Goal: Transaction & Acquisition: Download file/media

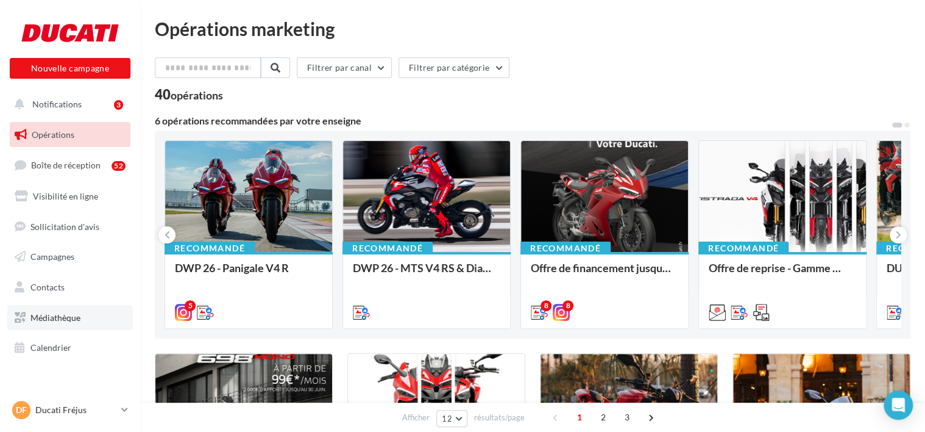
click at [90, 317] on link "Médiathèque" at bounding box center [70, 318] width 126 height 26
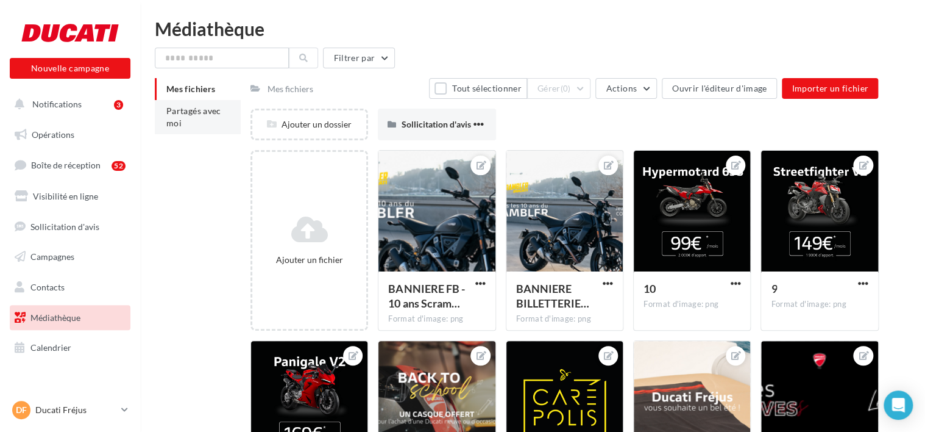
click at [192, 113] on span "Partagés avec moi" at bounding box center [193, 116] width 55 height 23
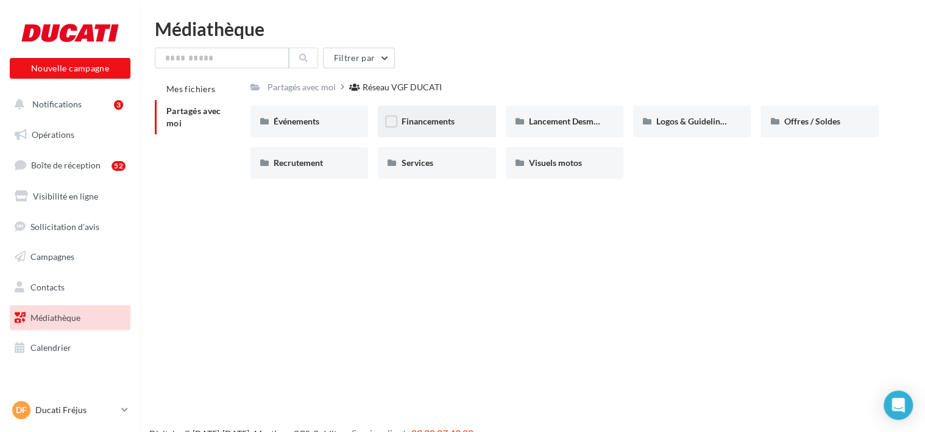
click at [458, 124] on div "Financements" at bounding box center [436, 121] width 71 height 12
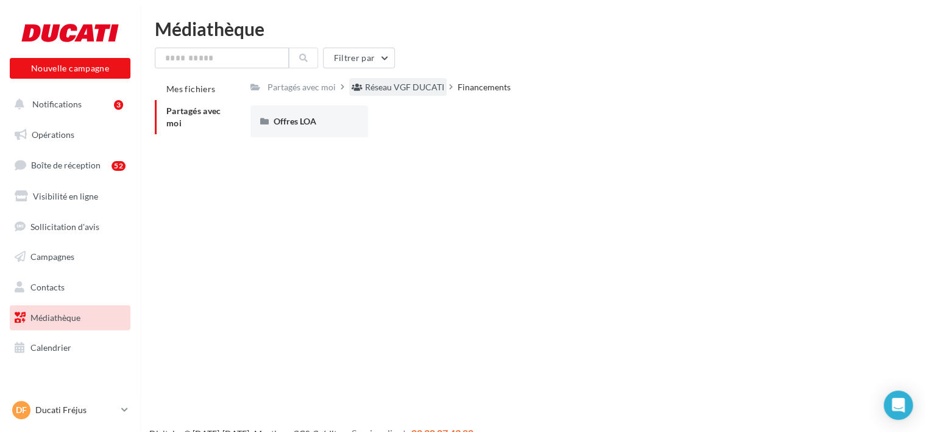
click at [424, 84] on div "Réseau VGF DUCATI" at bounding box center [404, 87] width 79 height 12
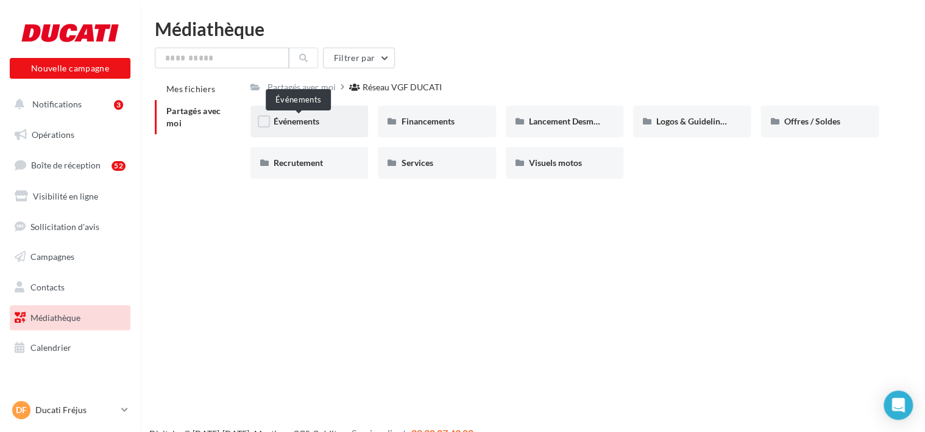
click at [319, 119] on span "Événements" at bounding box center [297, 121] width 46 height 10
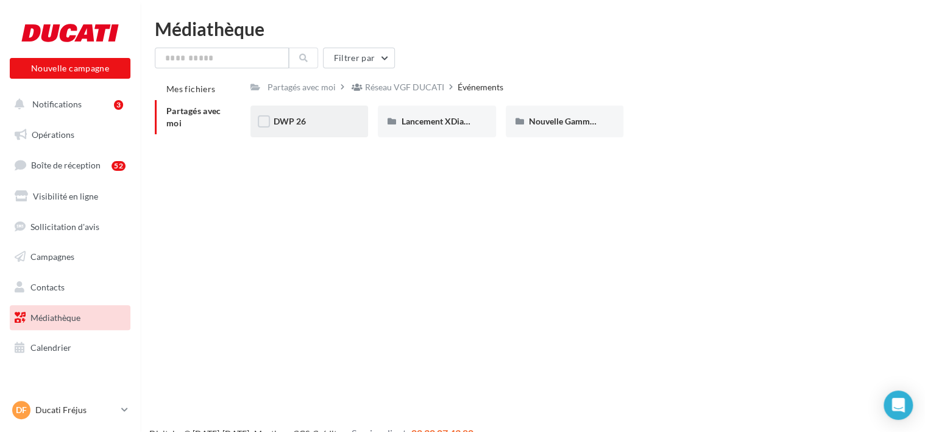
click at [317, 119] on div "DWP 26" at bounding box center [309, 121] width 71 height 12
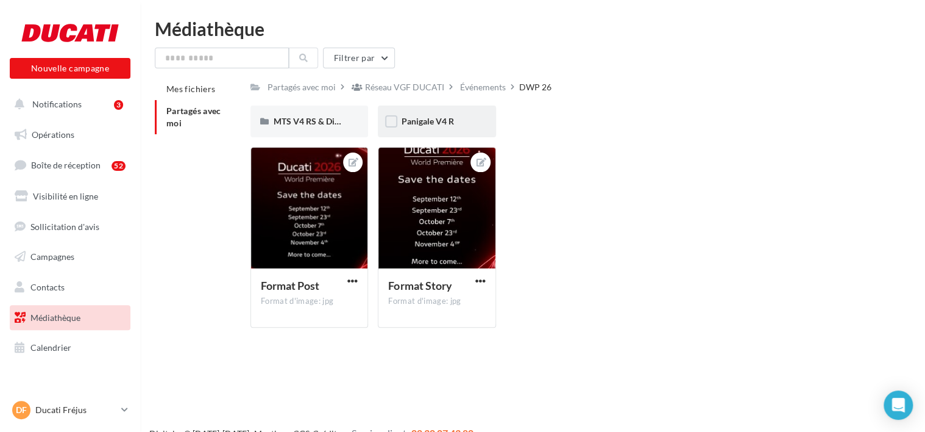
click at [441, 128] on div "Panigale V4 R" at bounding box center [437, 121] width 118 height 32
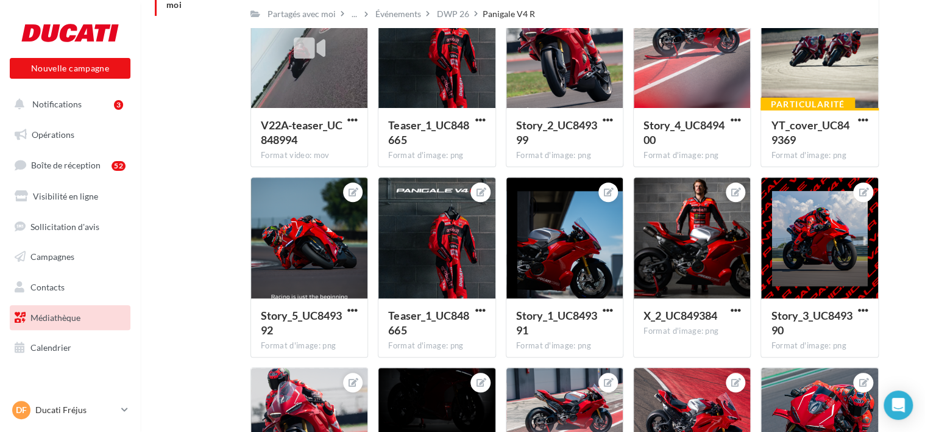
scroll to position [107, 0]
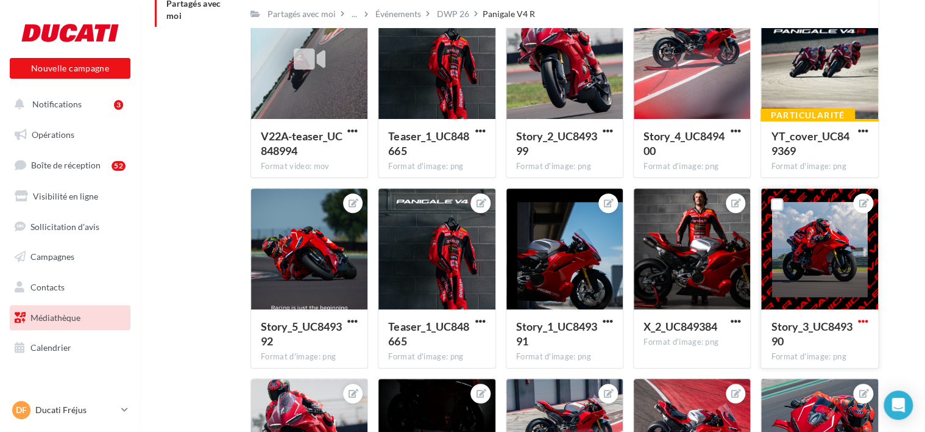
click at [863, 320] on span "button" at bounding box center [863, 321] width 10 height 10
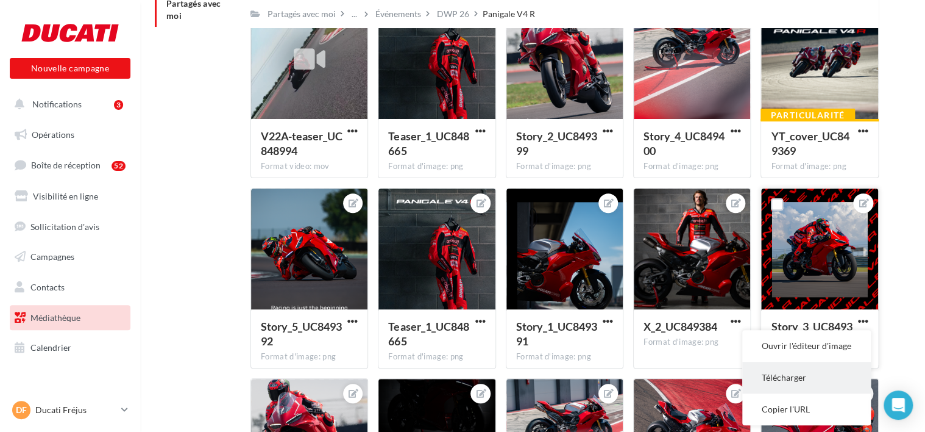
click at [787, 385] on button "Télécharger" at bounding box center [806, 377] width 129 height 32
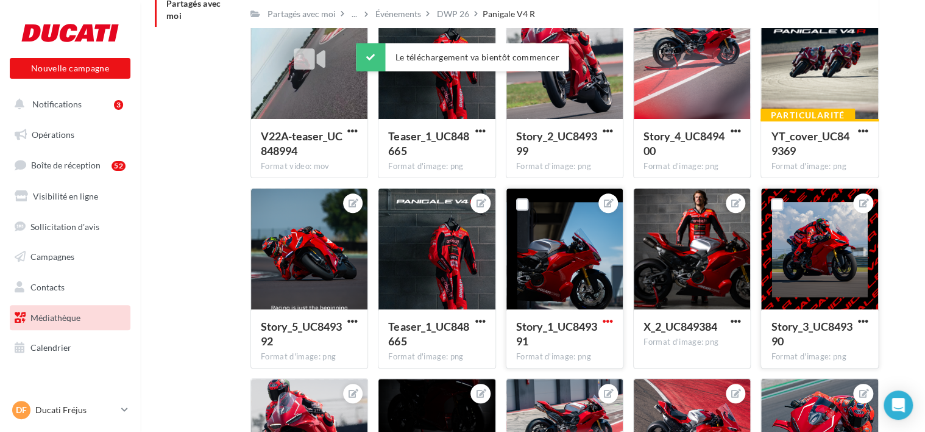
click at [607, 323] on span "button" at bounding box center [608, 321] width 10 height 10
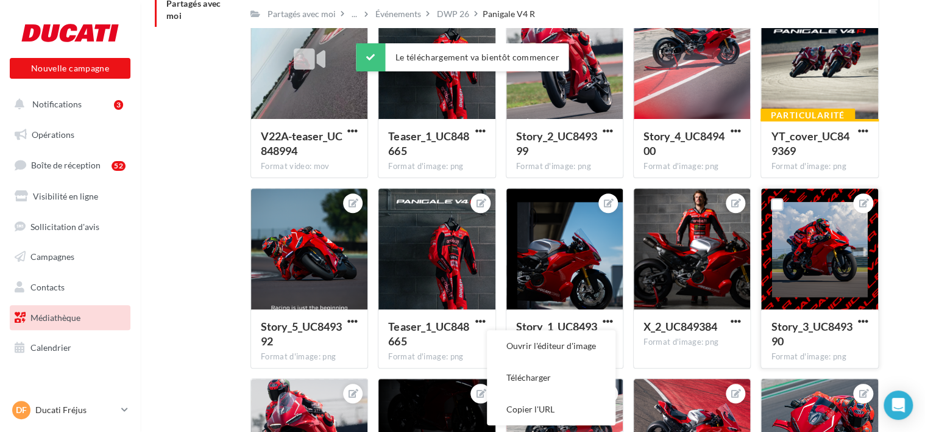
click at [557, 374] on button "Télécharger" at bounding box center [551, 377] width 129 height 32
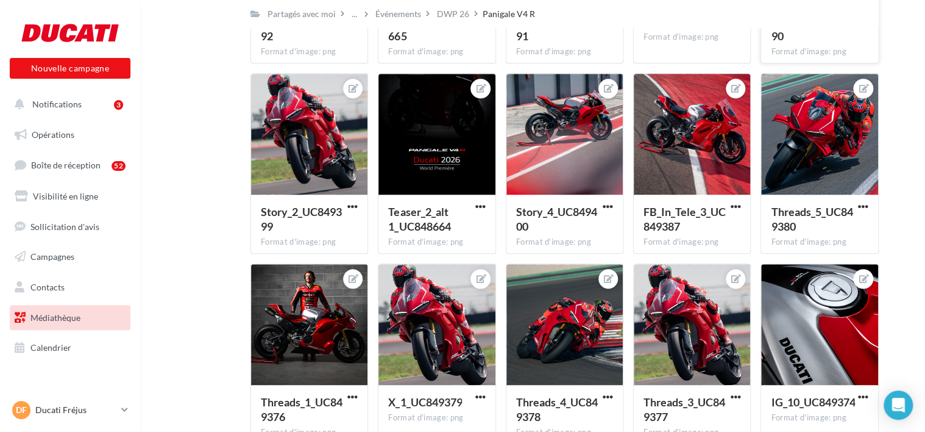
scroll to position [534, 0]
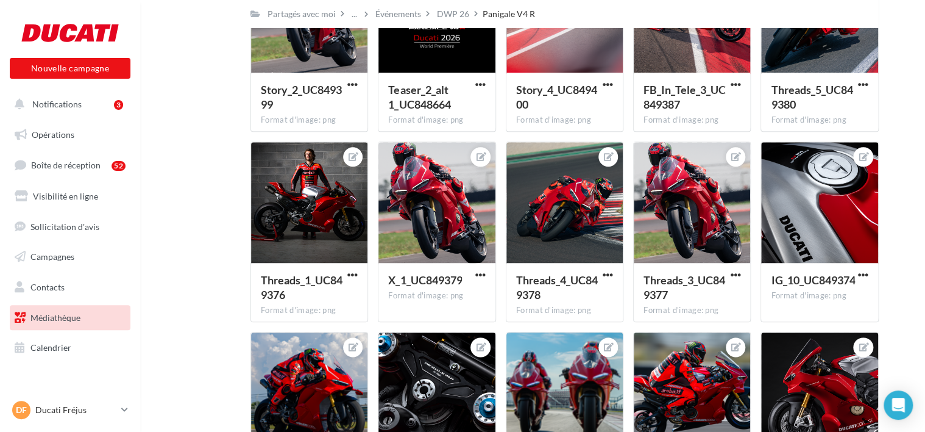
click at [222, 226] on div "Mes fichiers Partagés avec moi Partagés avec moi ... Événements DWP 26 Panigale…" at bounding box center [537, 413] width 765 height 1738
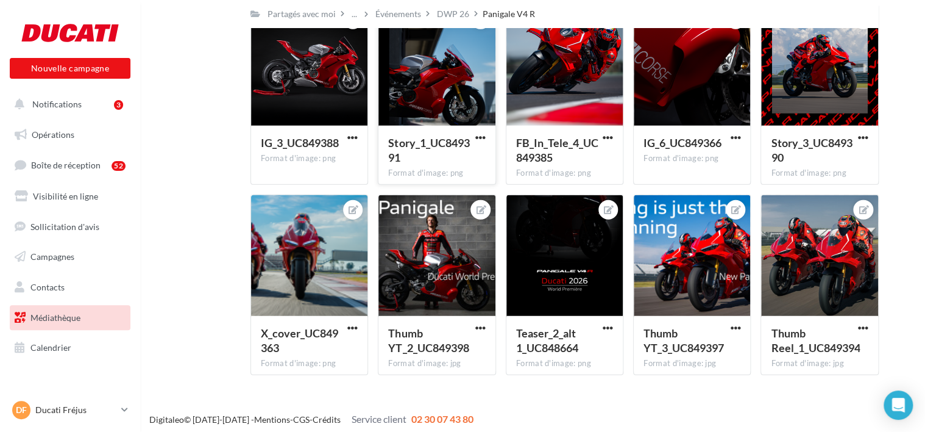
scroll to position [1437, 0]
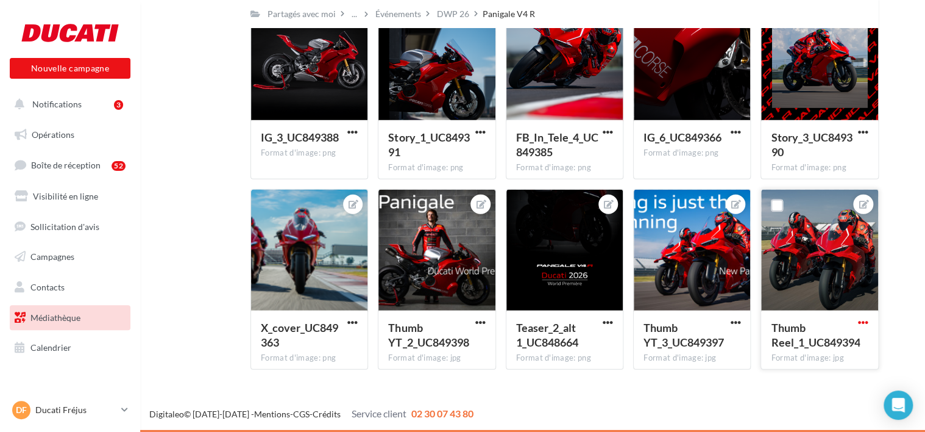
click at [861, 324] on span "button" at bounding box center [863, 322] width 10 height 10
click at [667, 400] on div "Digitaleo © 2015-2025 - Mentions - CGS - Crédits Service client 02 30 07 43 80" at bounding box center [462, 414] width 925 height 34
click at [858, 327] on span "button" at bounding box center [863, 322] width 10 height 10
click at [804, 385] on button "Télécharger" at bounding box center [806, 379] width 129 height 32
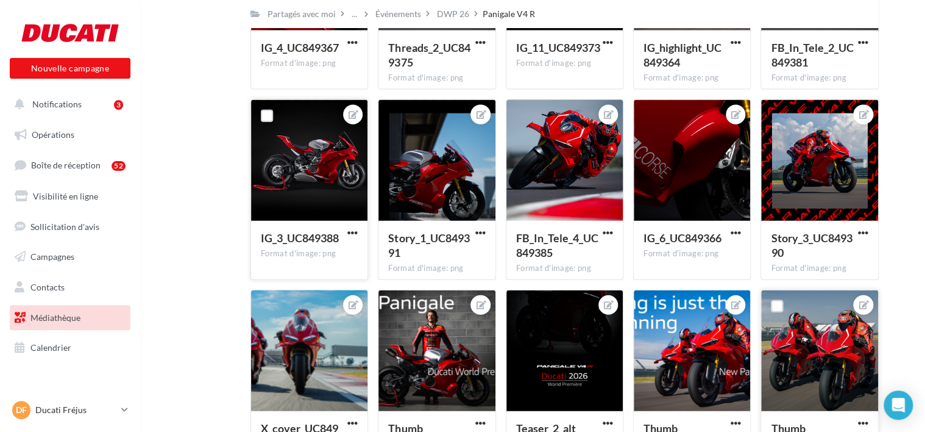
scroll to position [1315, 0]
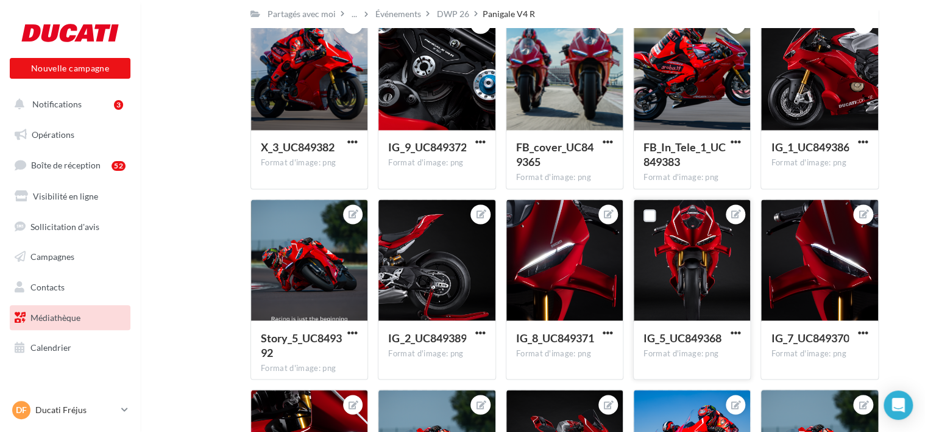
scroll to position [828, 0]
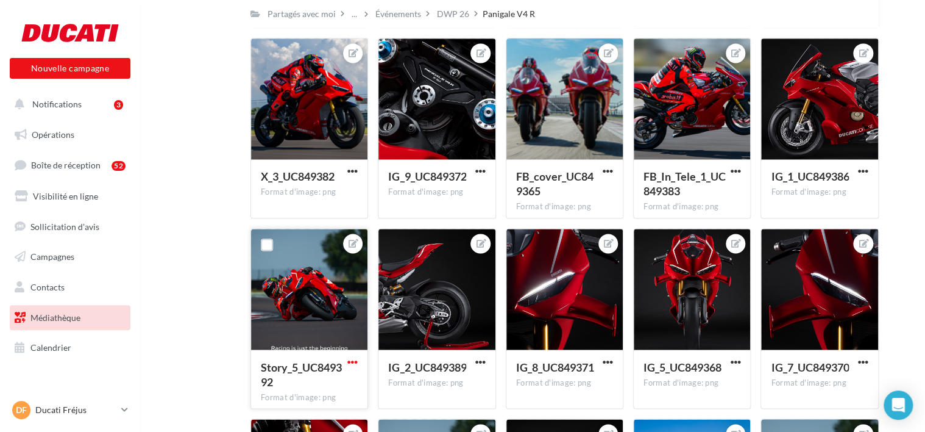
click at [357, 366] on span "button" at bounding box center [352, 361] width 10 height 10
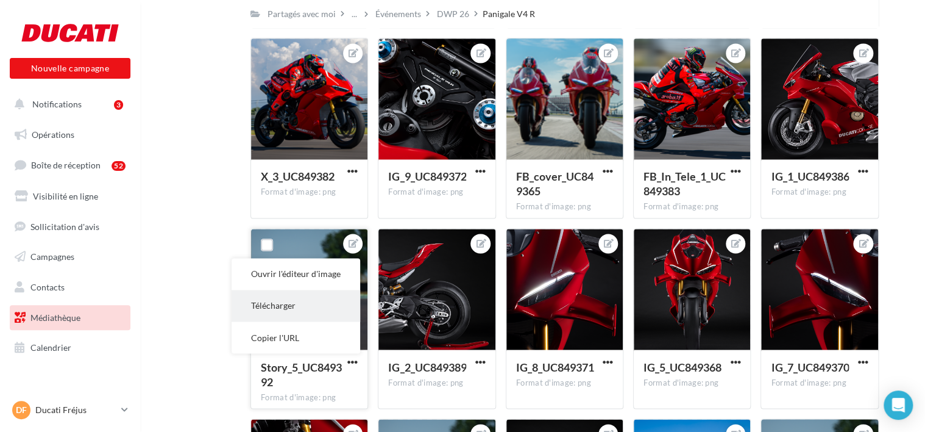
click at [324, 304] on button "Télécharger" at bounding box center [296, 305] width 129 height 32
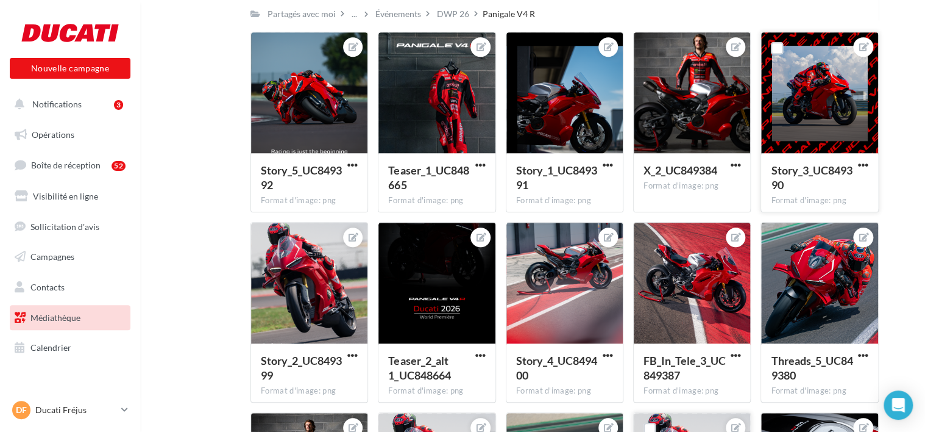
scroll to position [218, 0]
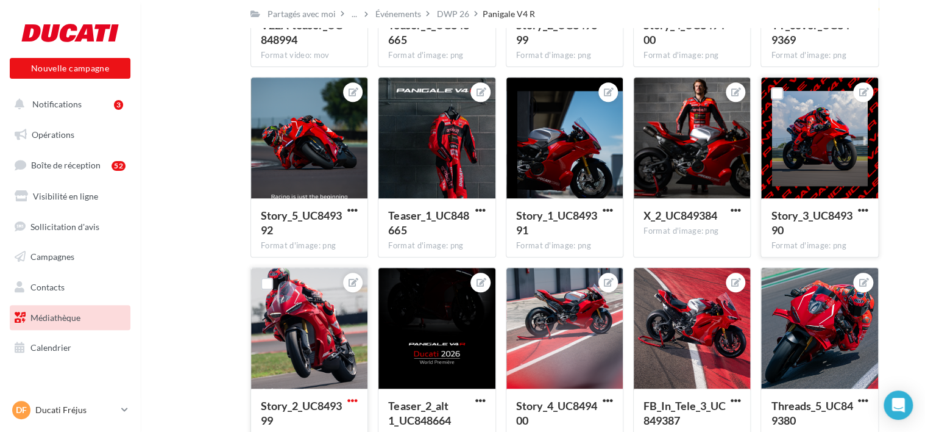
click at [349, 403] on span "button" at bounding box center [352, 400] width 10 height 10
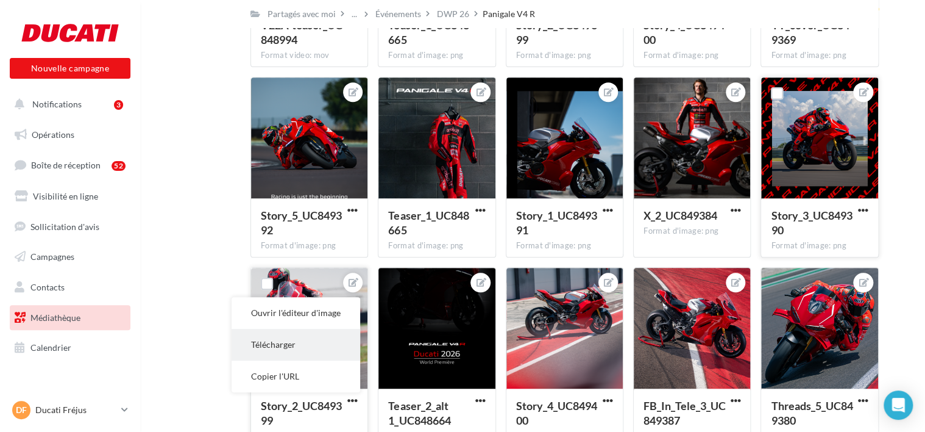
click at [321, 348] on button "Télécharger" at bounding box center [296, 345] width 129 height 32
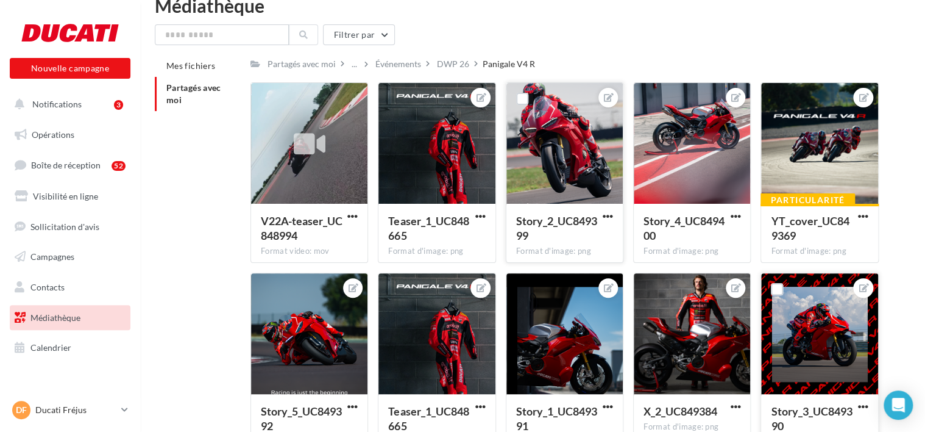
scroll to position [0, 0]
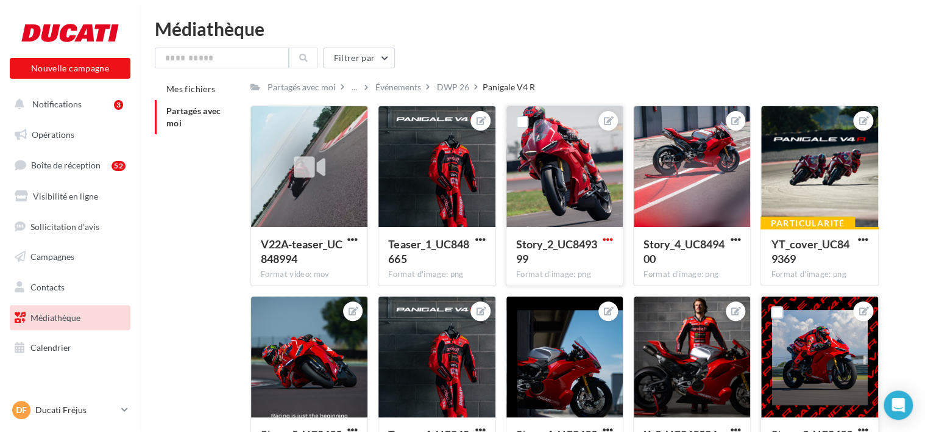
click at [609, 236] on span "button" at bounding box center [608, 239] width 10 height 10
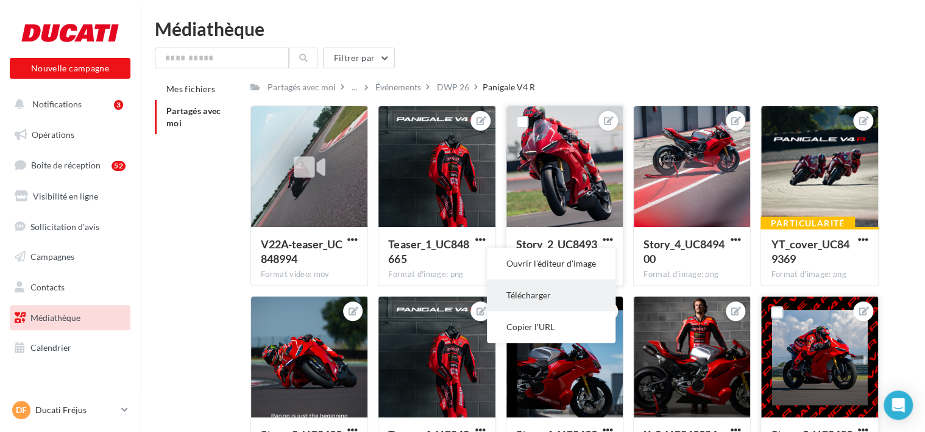
click at [558, 297] on button "Télécharger" at bounding box center [551, 295] width 129 height 32
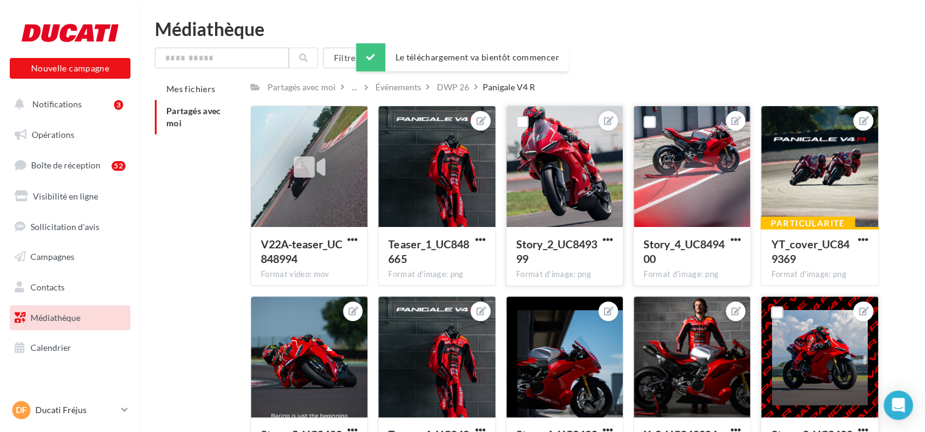
click at [741, 245] on button "button" at bounding box center [735, 240] width 15 height 12
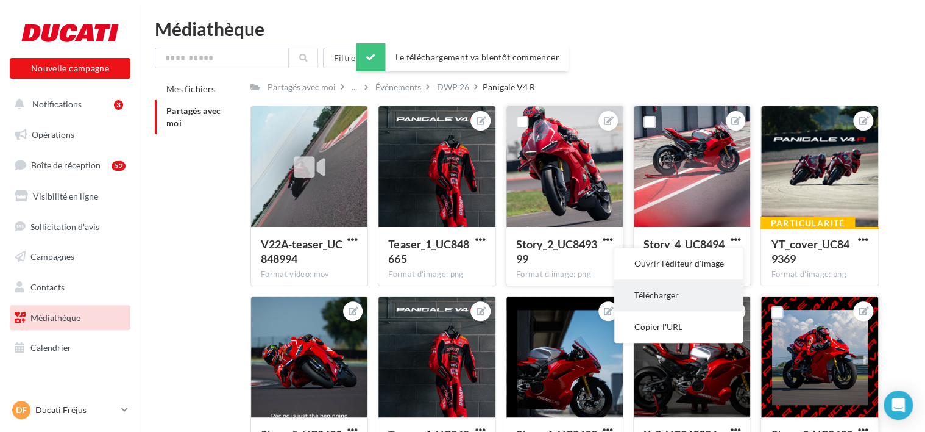
click at [668, 300] on button "Télécharger" at bounding box center [678, 295] width 129 height 32
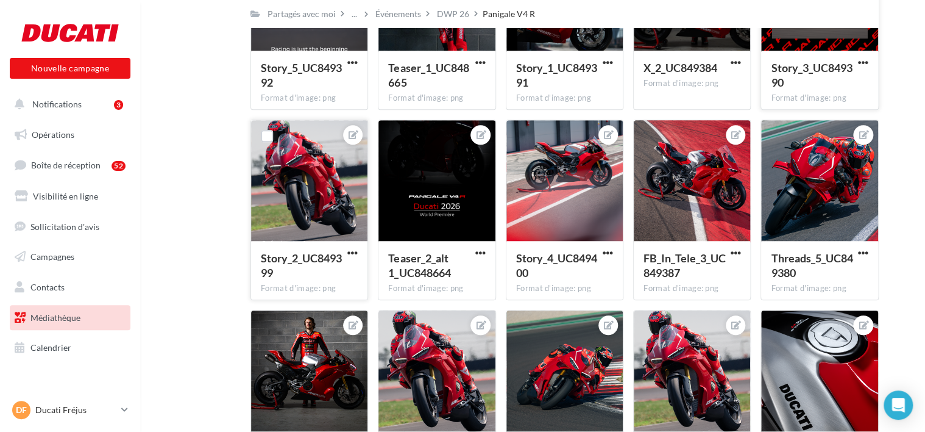
scroll to position [427, 0]
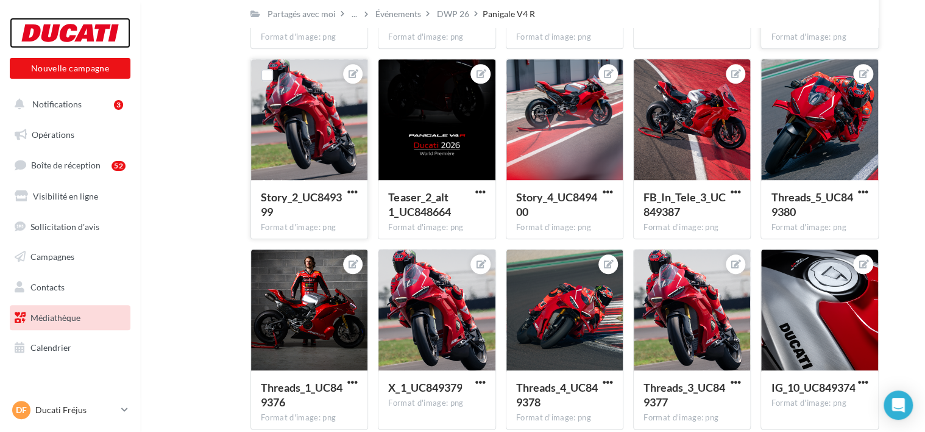
click at [72, 43] on div at bounding box center [70, 33] width 98 height 30
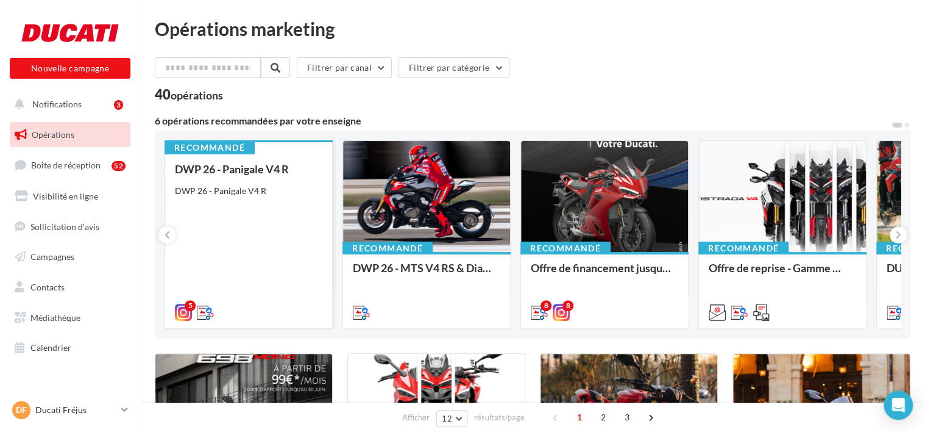
click at [251, 216] on div "DWP 26 - Panigale V4 R DWP 26 - Panigale V4 R" at bounding box center [248, 240] width 147 height 154
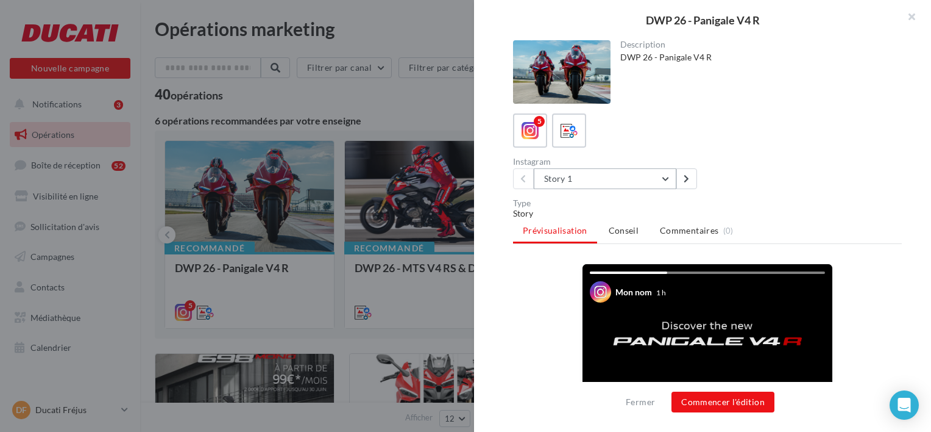
click at [581, 180] on button "Story 1" at bounding box center [605, 178] width 143 height 21
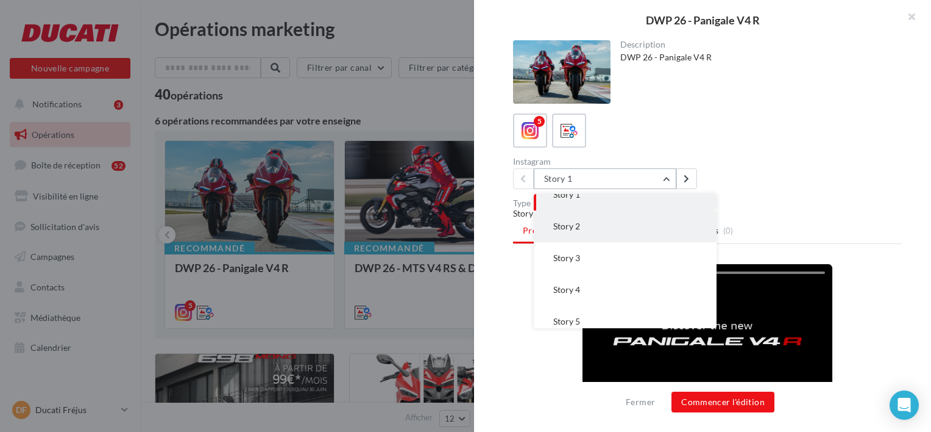
scroll to position [24, 0]
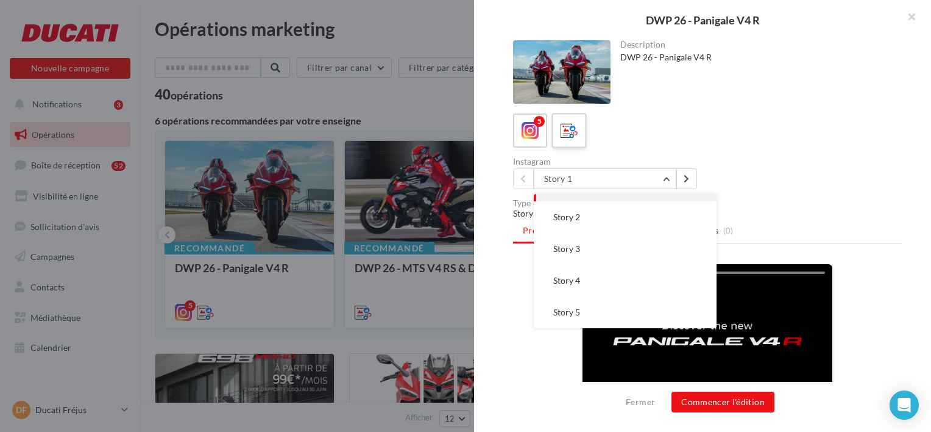
click at [575, 130] on icon at bounding box center [570, 131] width 18 height 18
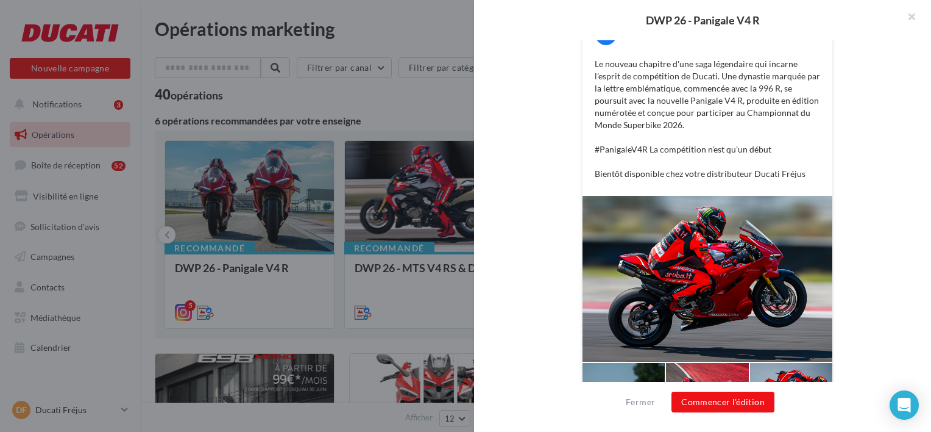
scroll to position [143, 0]
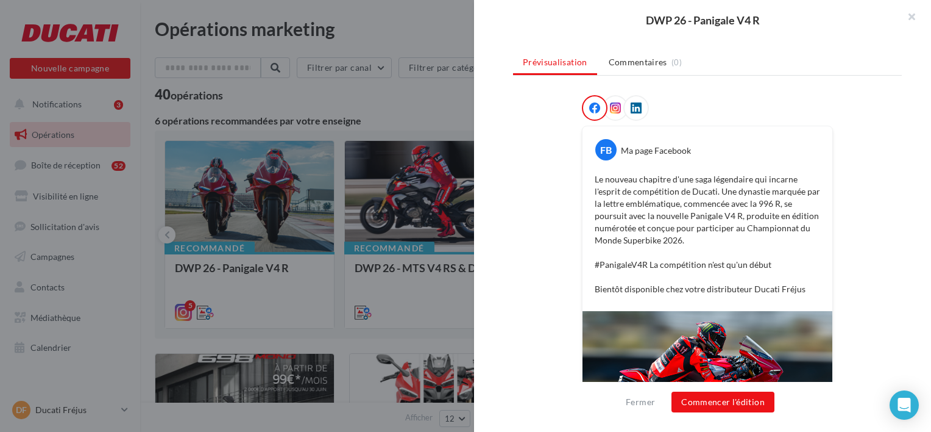
click at [610, 109] on icon at bounding box center [615, 107] width 11 height 11
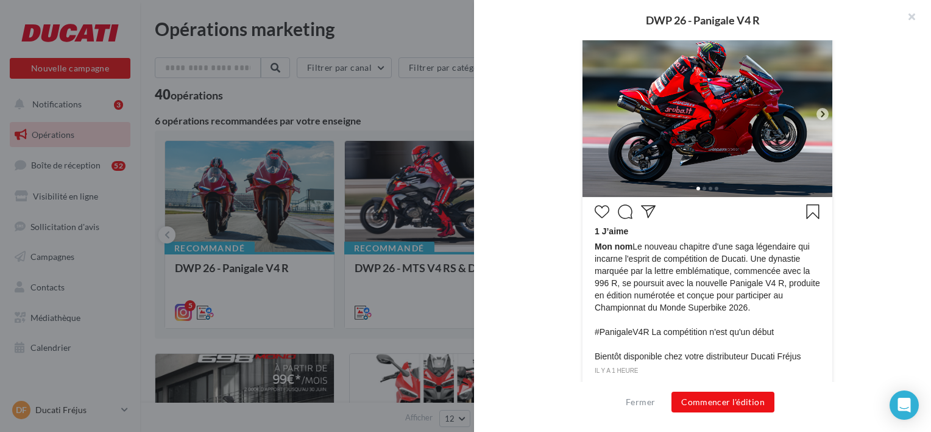
scroll to position [331, 0]
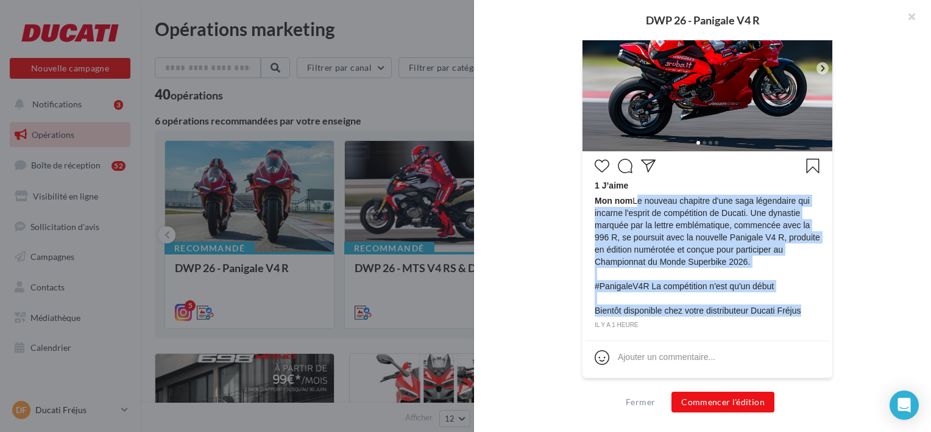
drag, startPoint x: 631, startPoint y: 201, endPoint x: 800, endPoint y: 313, distance: 202.2
click at [800, 313] on span "Mon nom Le nouveau chapitre d'une saga légendaire qui incarne l'esprit de compé…" at bounding box center [708, 255] width 226 height 122
click at [751, 276] on span "Mon nom Le nouveau chapitre d'une saga légendaire qui incarne l'esprit de compé…" at bounding box center [708, 255] width 226 height 122
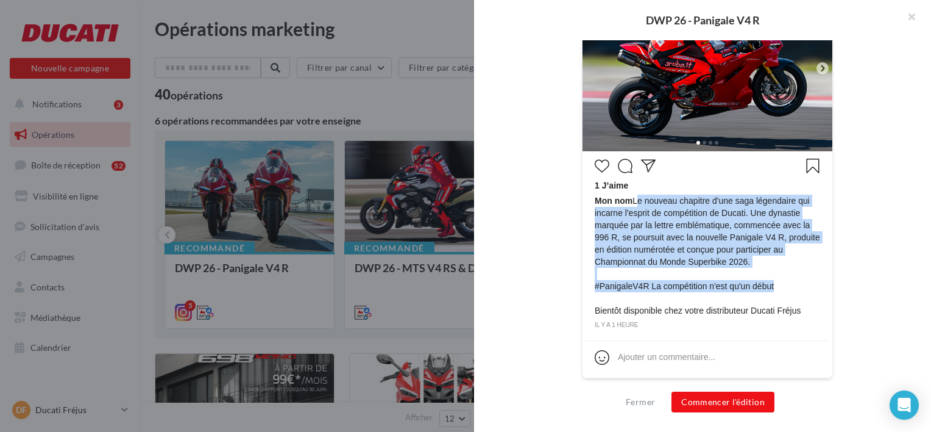
drag, startPoint x: 632, startPoint y: 201, endPoint x: 785, endPoint y: 283, distance: 173.7
click at [785, 283] on span "Mon nom Le nouveau chapitre d'une saga légendaire qui incarne l'esprit de compé…" at bounding box center [708, 255] width 226 height 122
copy span "Le nouveau chapitre d'une saga légendaire qui incarne l'esprit de compétition d…"
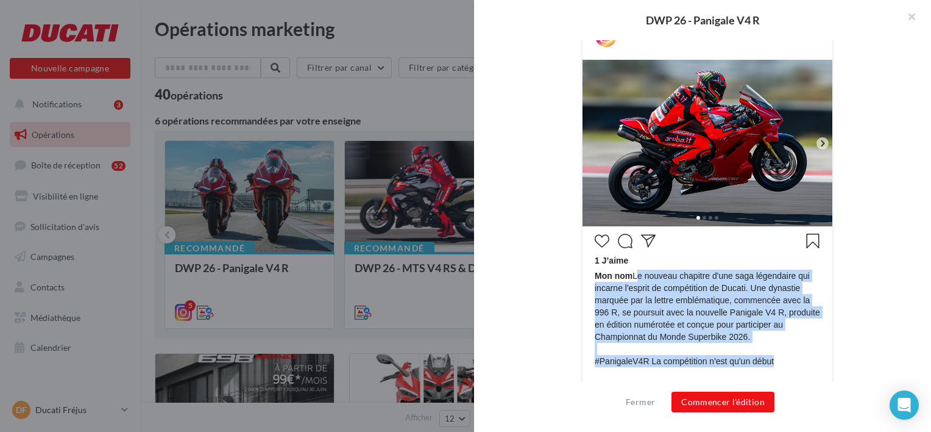
scroll to position [87, 0]
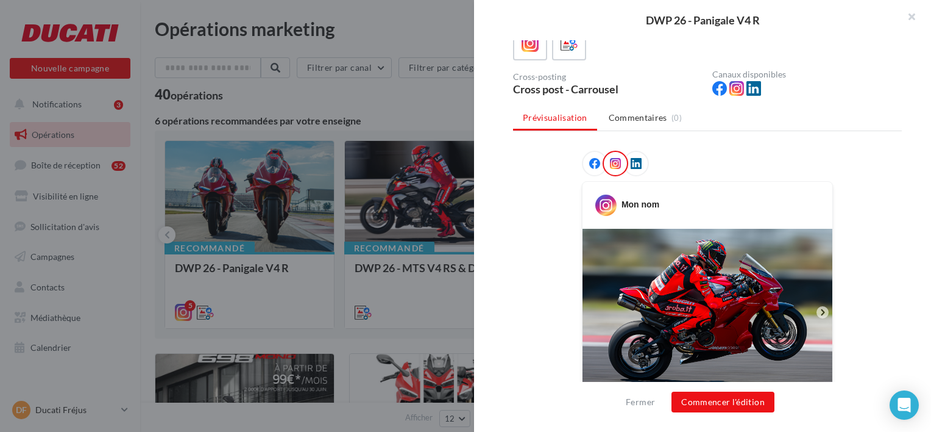
click at [589, 160] on icon at bounding box center [594, 163] width 11 height 11
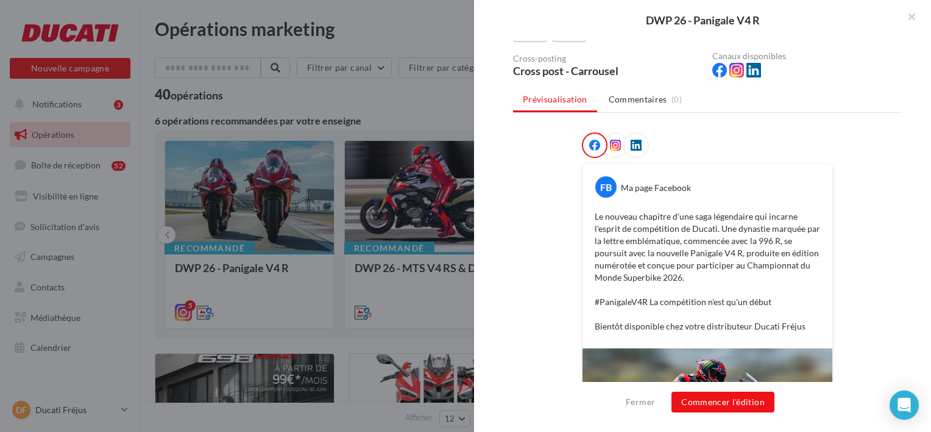
scroll to position [227, 0]
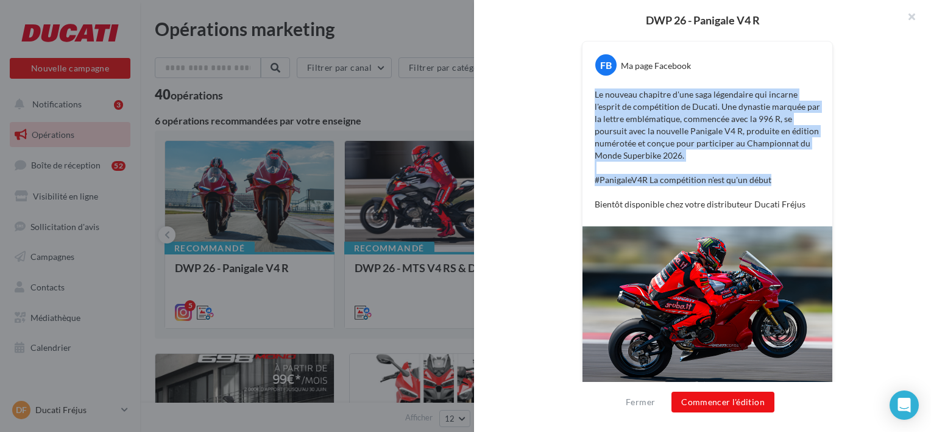
drag, startPoint x: 591, startPoint y: 94, endPoint x: 775, endPoint y: 179, distance: 203.2
click at [775, 179] on div "Le nouveau chapitre d'une saga légendaire qui incarne l'esprit de compétition d…" at bounding box center [708, 149] width 244 height 128
copy p "Le nouveau chapitre d'une saga légendaire qui incarne l'esprit de compétition d…"
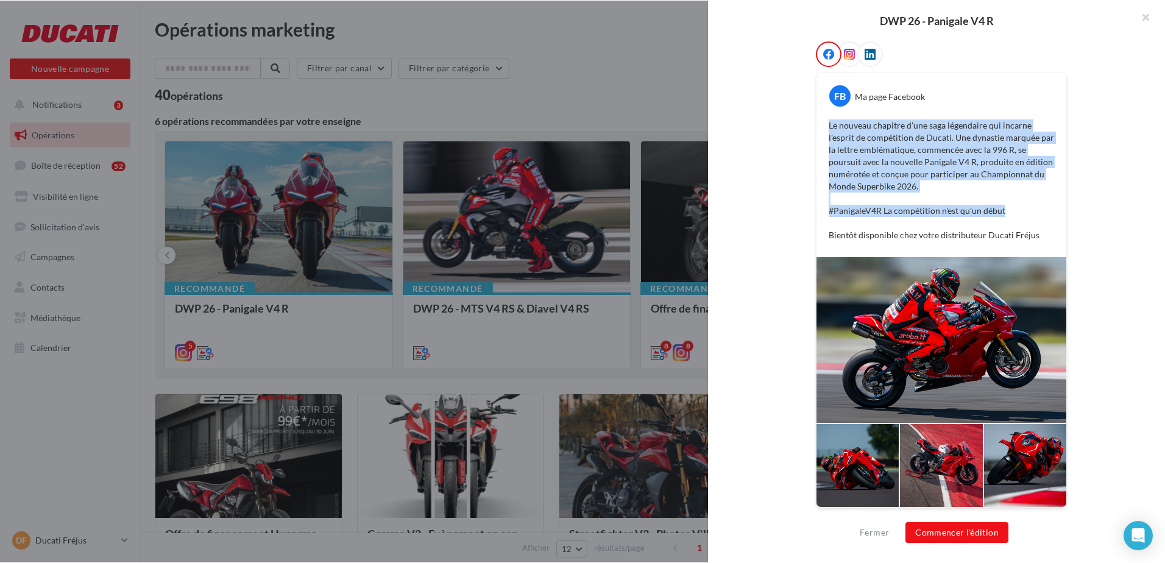
scroll to position [196, 0]
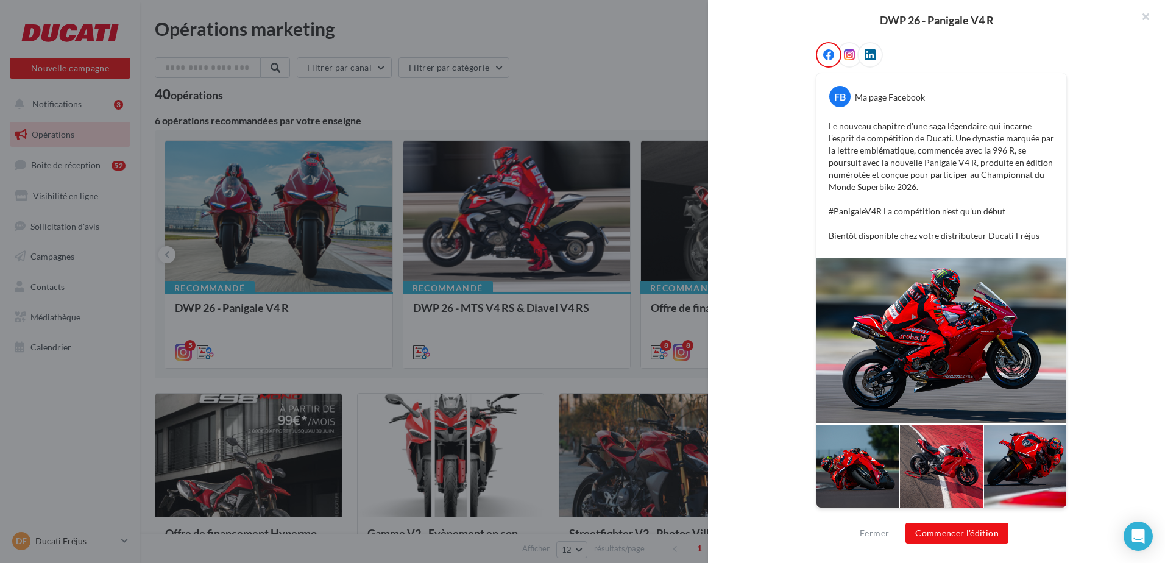
drag, startPoint x: 773, startPoint y: 41, endPoint x: 772, endPoint y: 49, distance: 7.4
click at [773, 41] on div "Prévisualisation Commentaires (0) FB Ma page Facebook Le nouveau chapitre d'une…" at bounding box center [941, 161] width 389 height 327
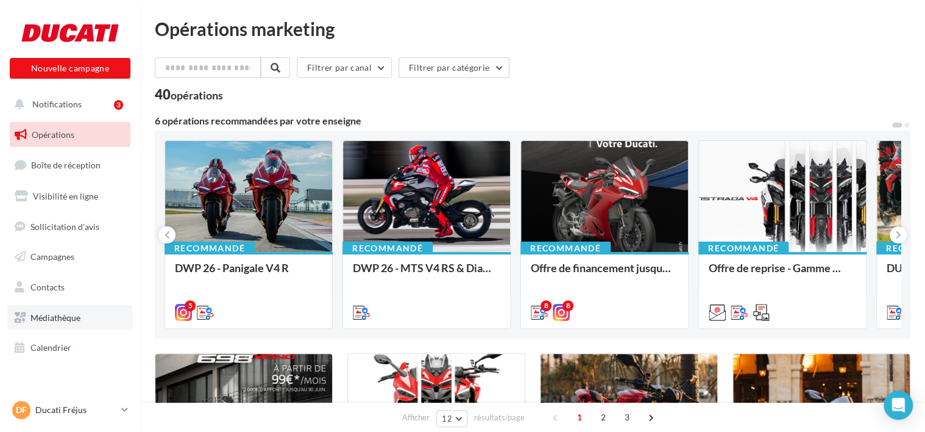
click at [69, 307] on link "Médiathèque" at bounding box center [70, 318] width 126 height 26
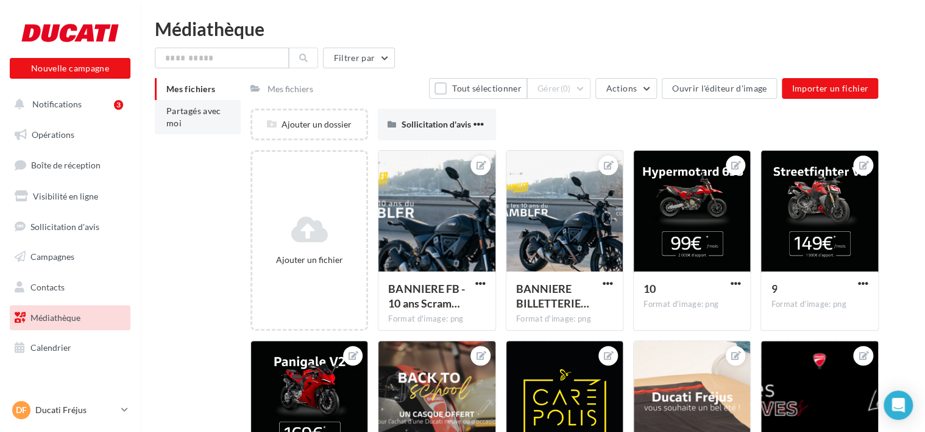
click at [191, 132] on li "Partagés avec moi" at bounding box center [198, 117] width 86 height 34
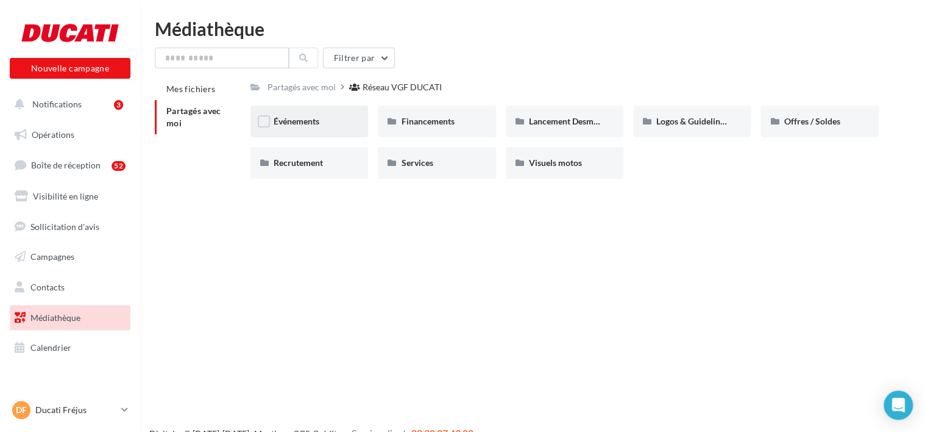
click at [353, 104] on div "Partagés avec moi Réseau VGF DUCATI Rs Partagé par Réseau VGF DUCATI Événements…" at bounding box center [564, 133] width 628 height 110
click at [350, 118] on div "Événements" at bounding box center [309, 121] width 118 height 32
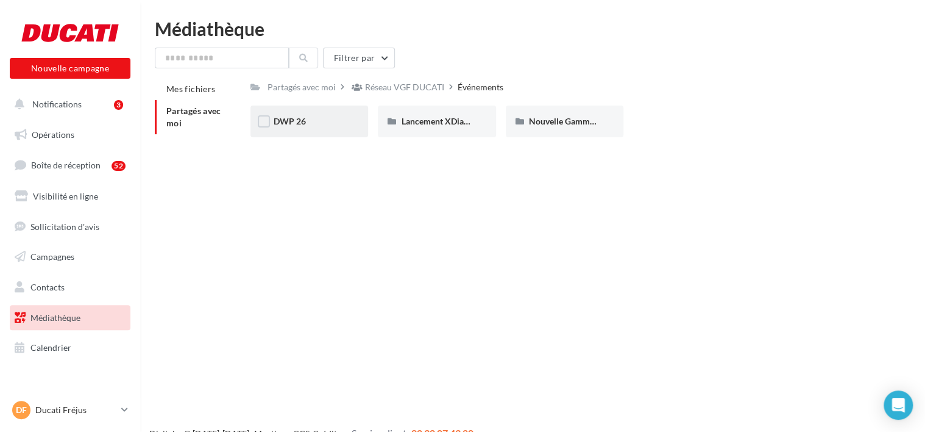
click at [311, 120] on div "DWP 26" at bounding box center [309, 121] width 71 height 12
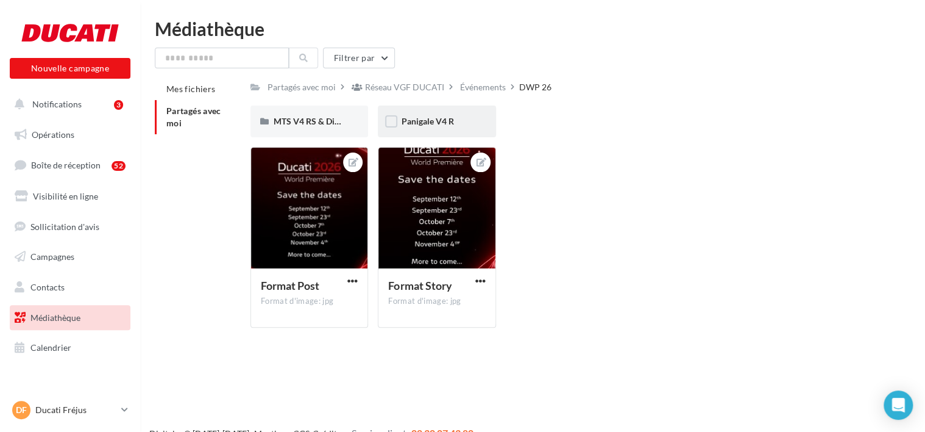
click at [423, 118] on span "Panigale V4 R" at bounding box center [427, 121] width 52 height 10
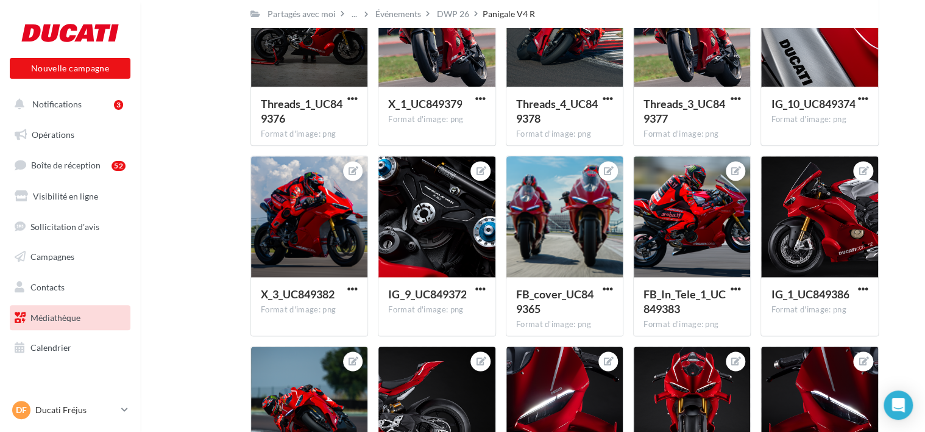
scroll to position [731, 0]
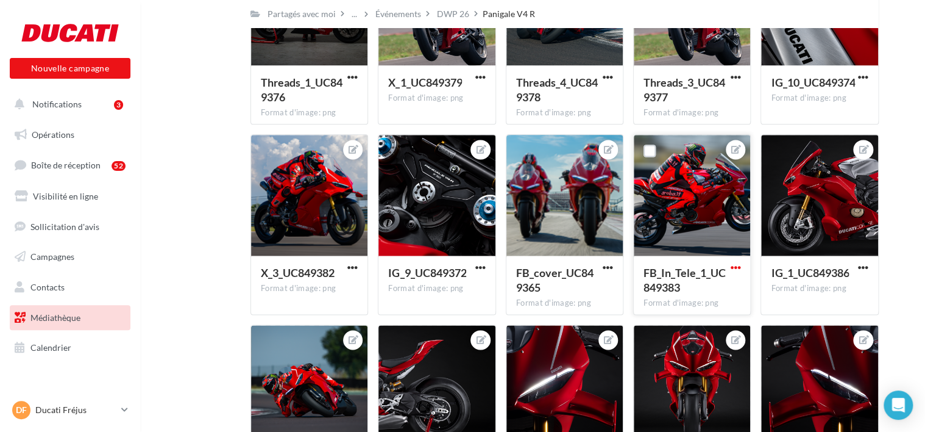
click at [736, 267] on span "button" at bounding box center [735, 267] width 10 height 10
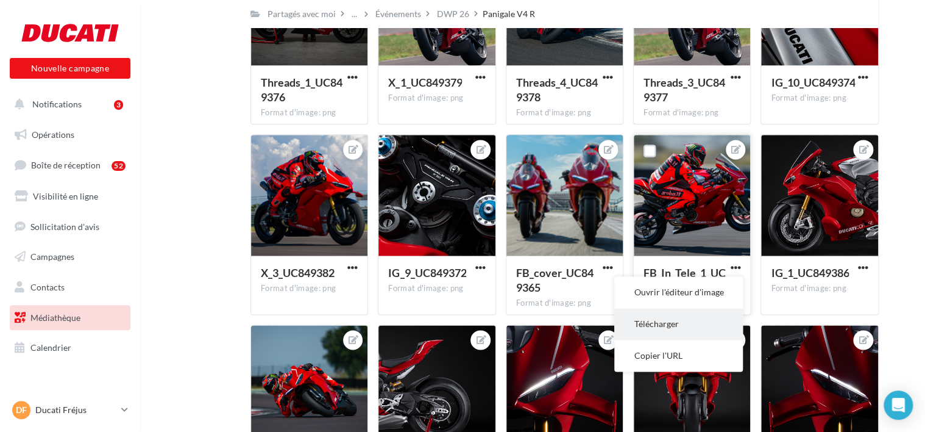
click at [683, 331] on button "Télécharger" at bounding box center [678, 324] width 129 height 32
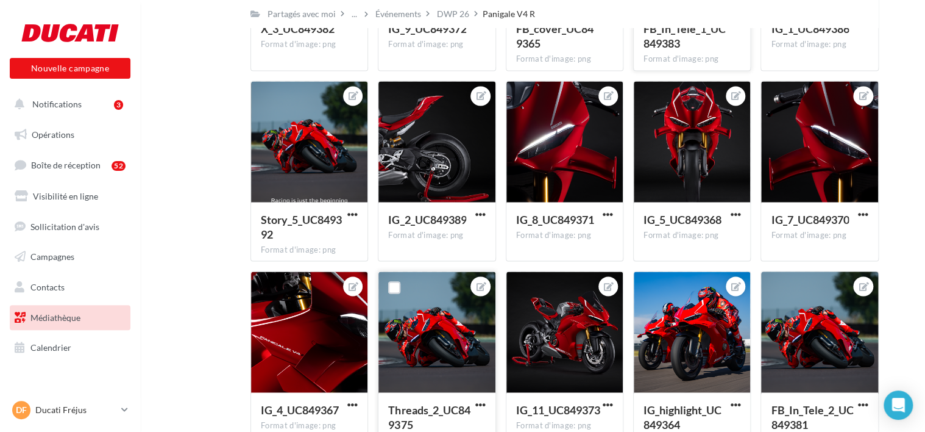
scroll to position [1097, 0]
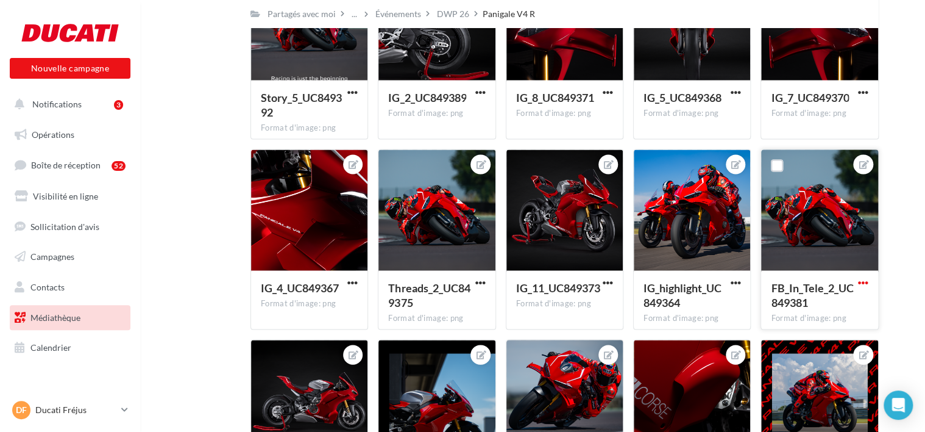
click at [865, 279] on span "button" at bounding box center [863, 282] width 10 height 10
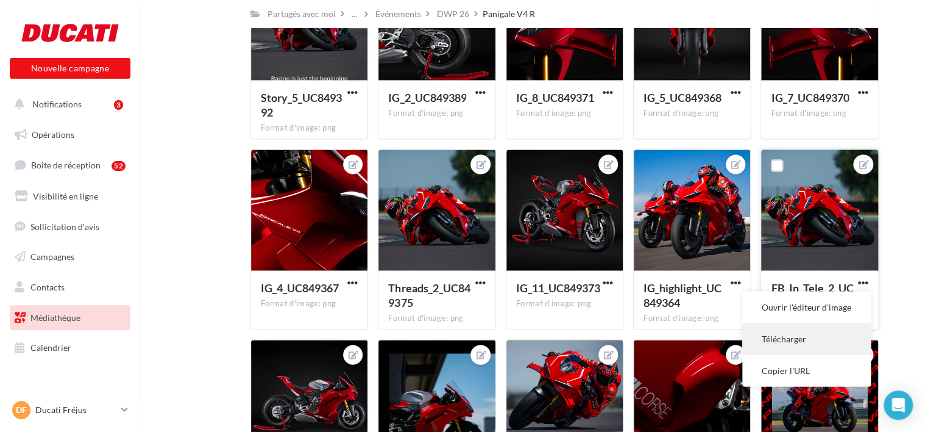
click at [806, 336] on button "Télécharger" at bounding box center [806, 338] width 129 height 32
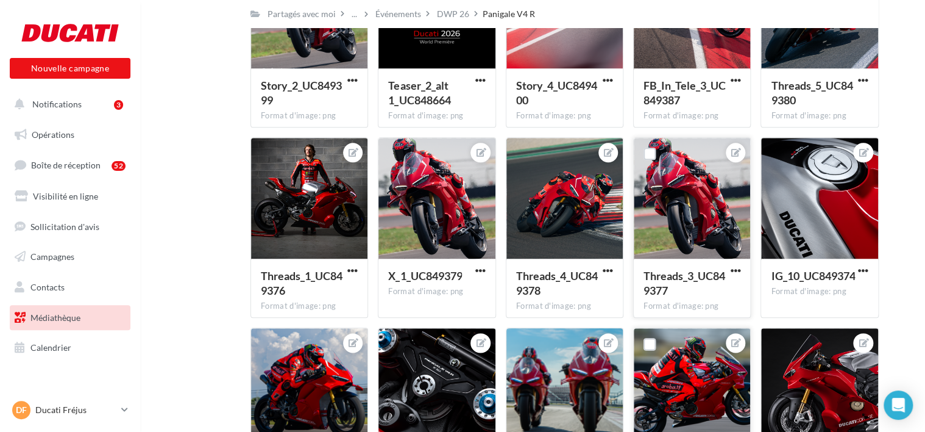
scroll to position [401, 0]
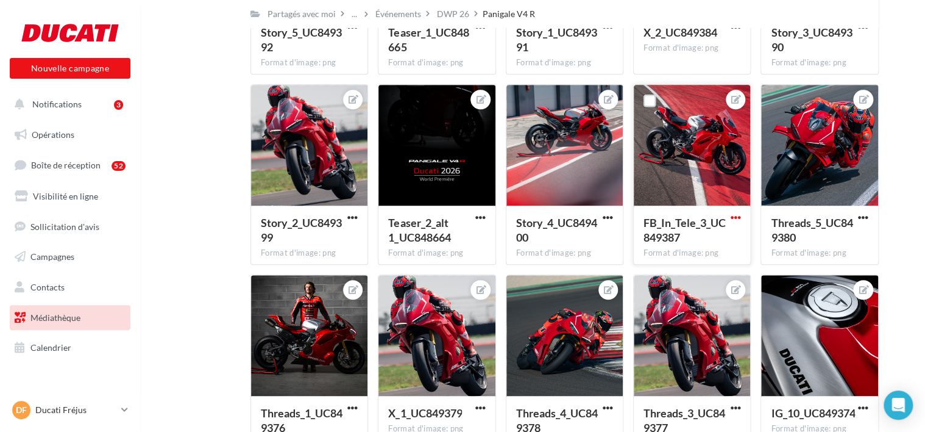
click at [734, 217] on span "button" at bounding box center [735, 217] width 10 height 10
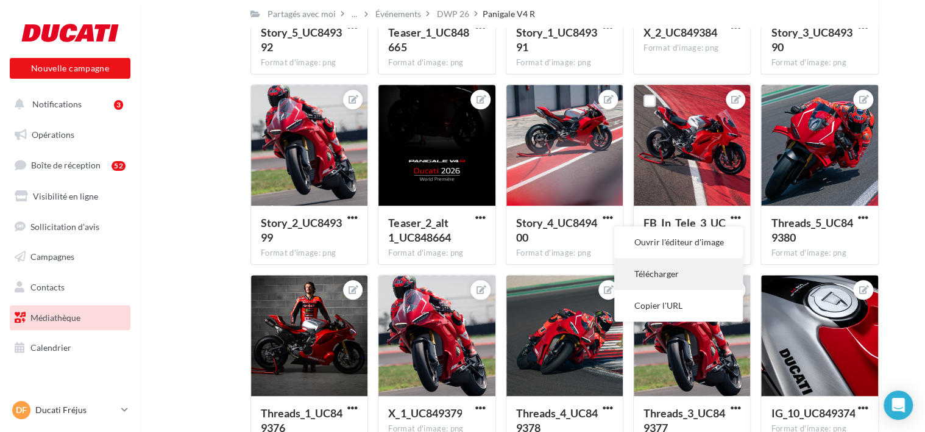
click at [689, 263] on button "Télécharger" at bounding box center [678, 274] width 129 height 32
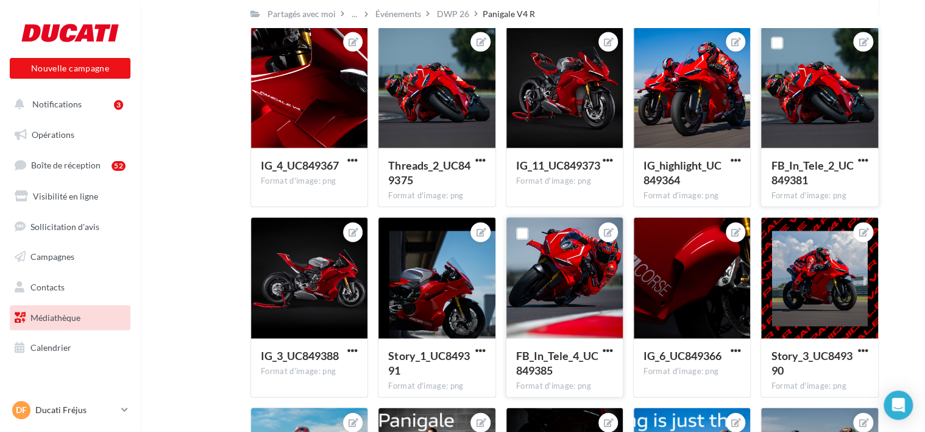
scroll to position [1280, 0]
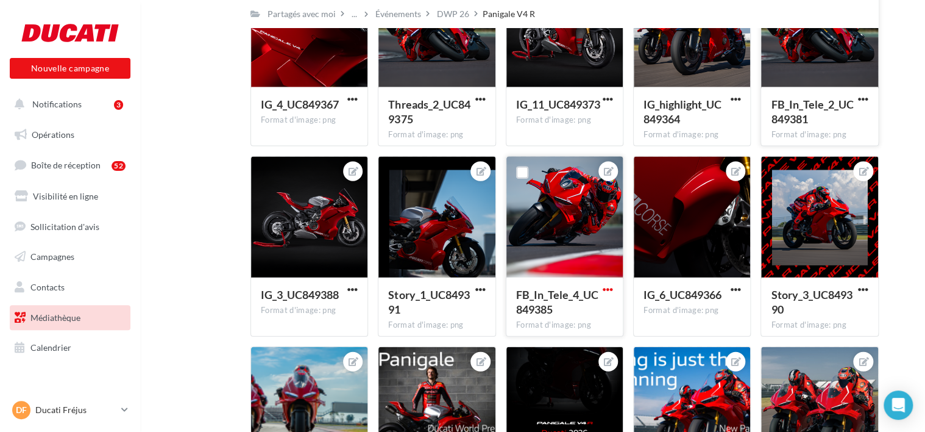
click at [607, 289] on span "button" at bounding box center [608, 289] width 10 height 10
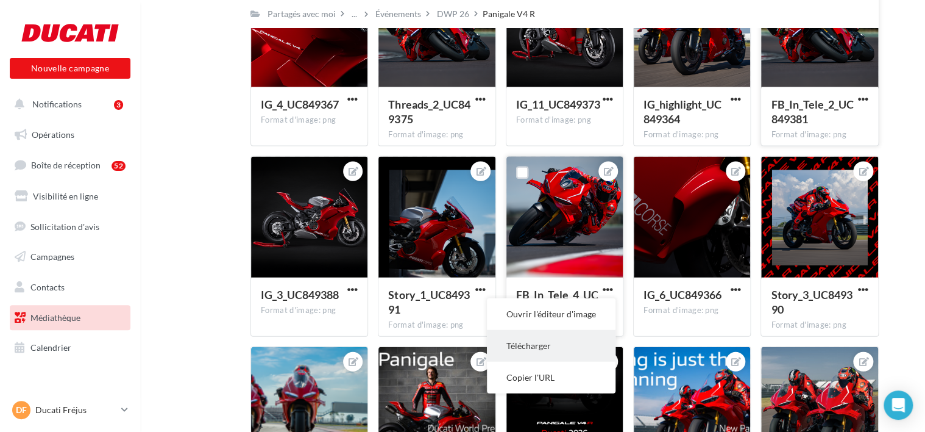
click at [562, 343] on button "Télécharger" at bounding box center [551, 346] width 129 height 32
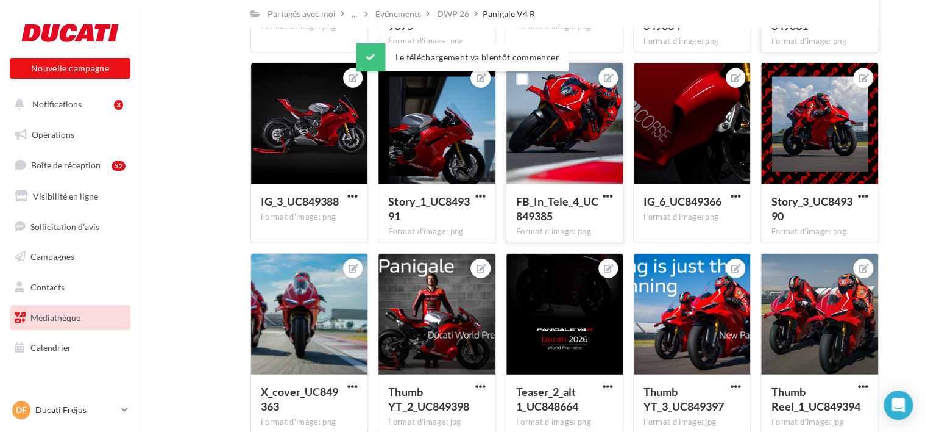
scroll to position [1437, 0]
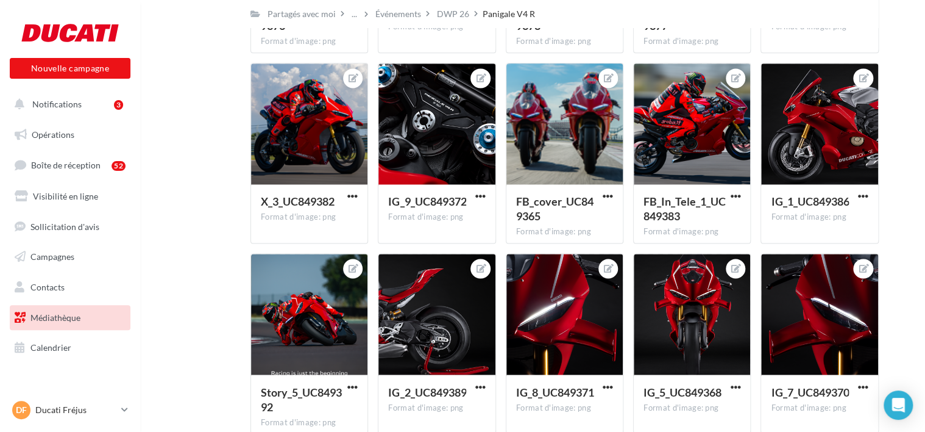
scroll to position [706, 0]
